Goal: Navigation & Orientation: Find specific page/section

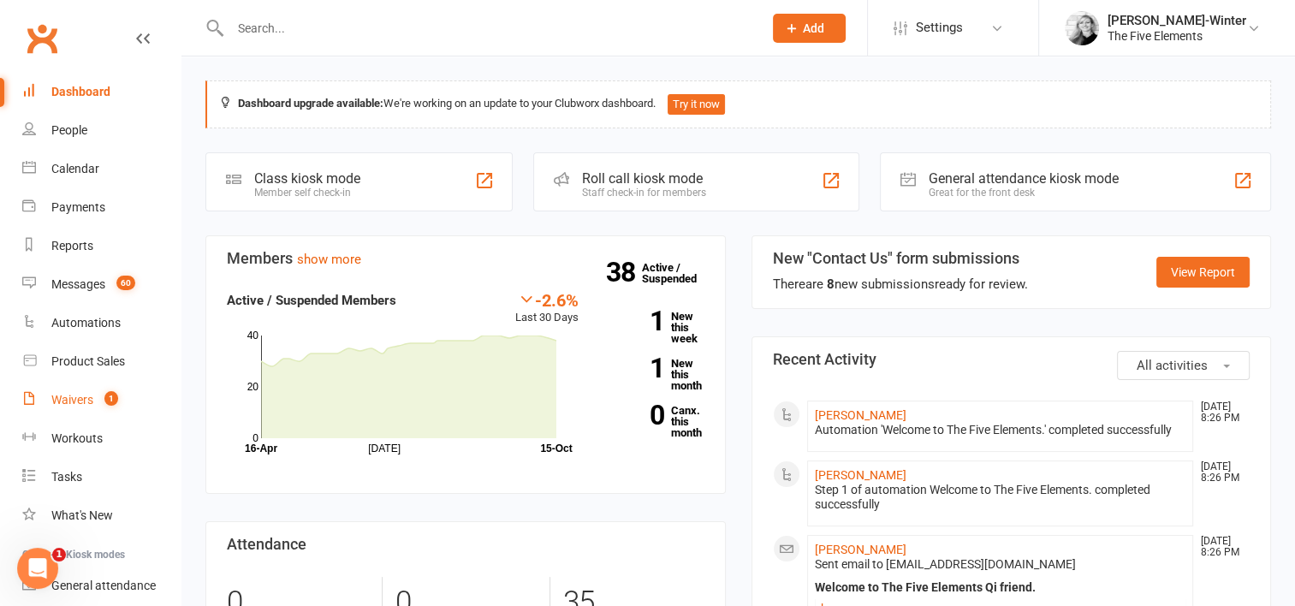
click at [106, 388] on link "Waivers 1" at bounding box center [101, 400] width 158 height 39
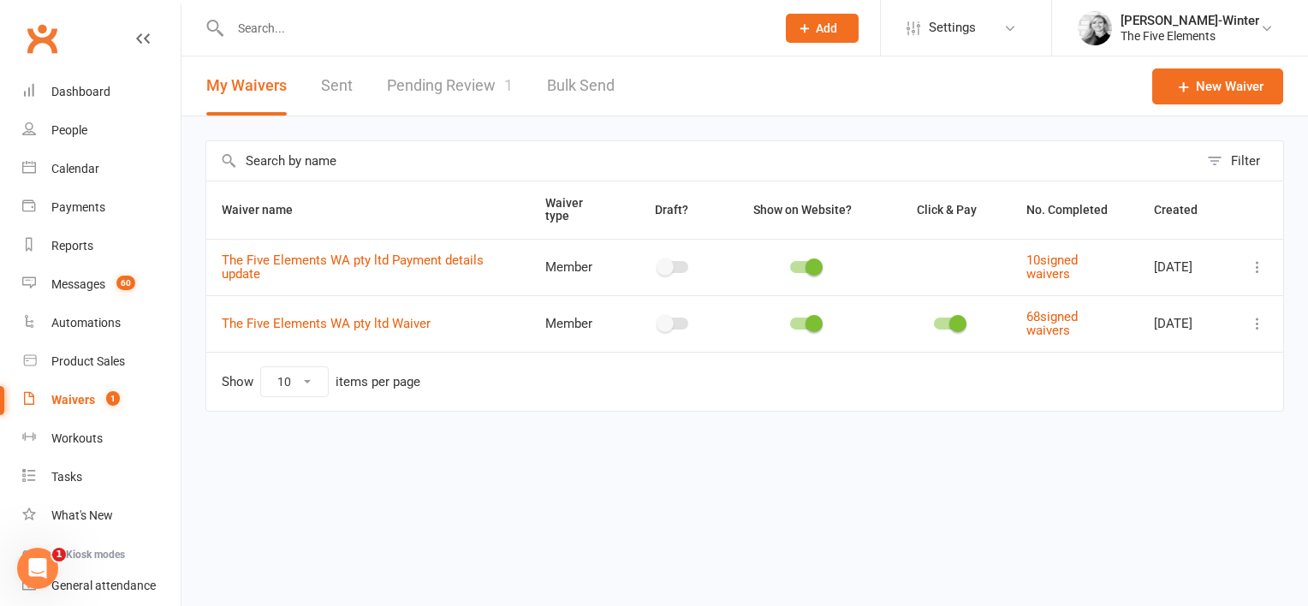
click at [468, 87] on link "Pending Review 1" at bounding box center [450, 85] width 126 height 59
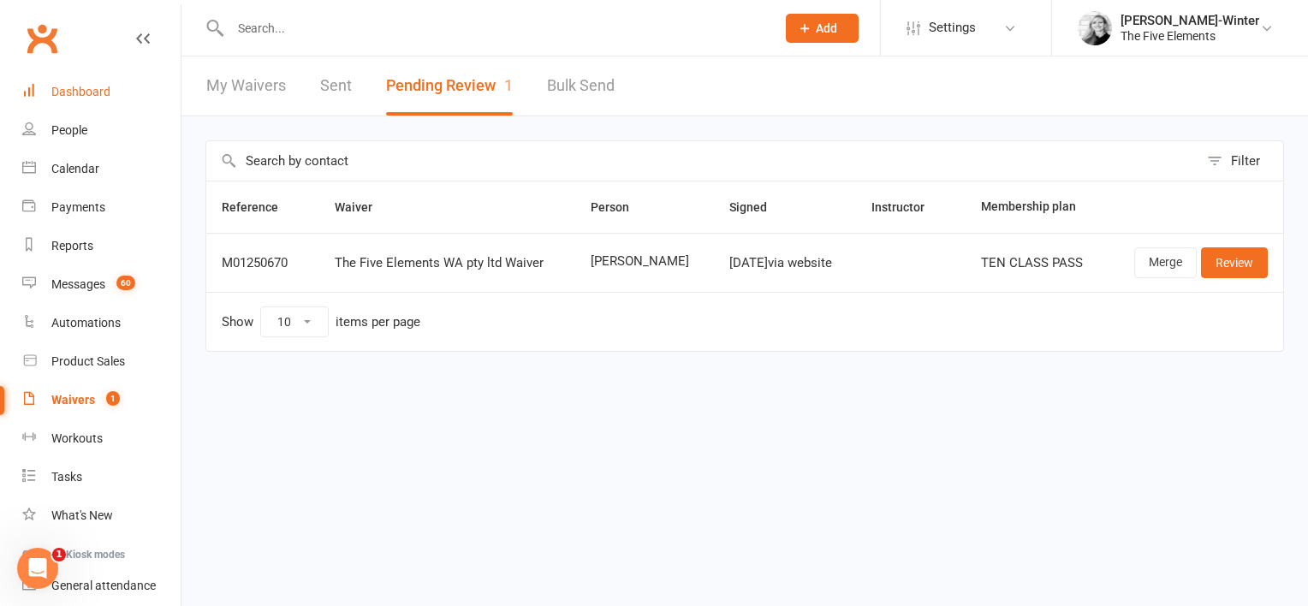
click at [74, 87] on div "Dashboard" at bounding box center [80, 92] width 59 height 14
